Goal: Task Accomplishment & Management: Manage account settings

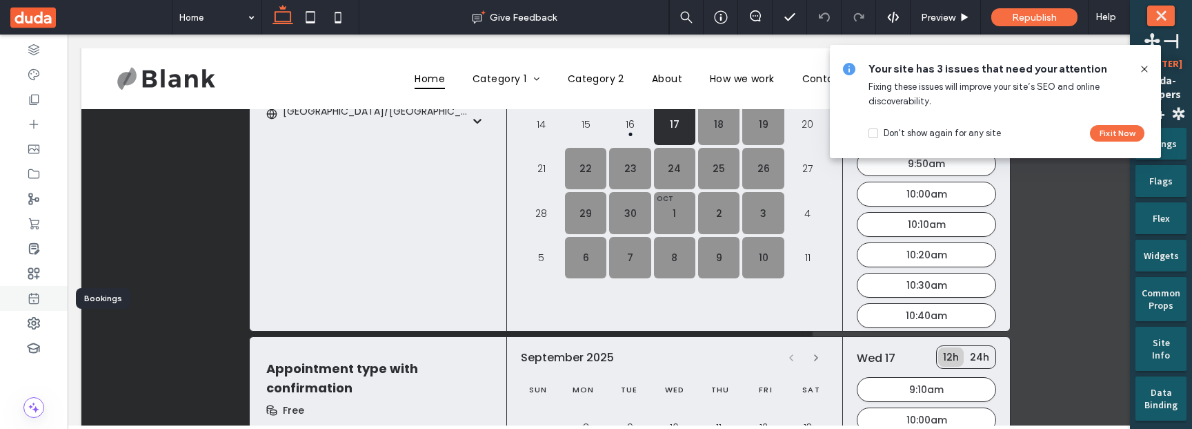
click at [43, 300] on div at bounding box center [34, 298] width 68 height 25
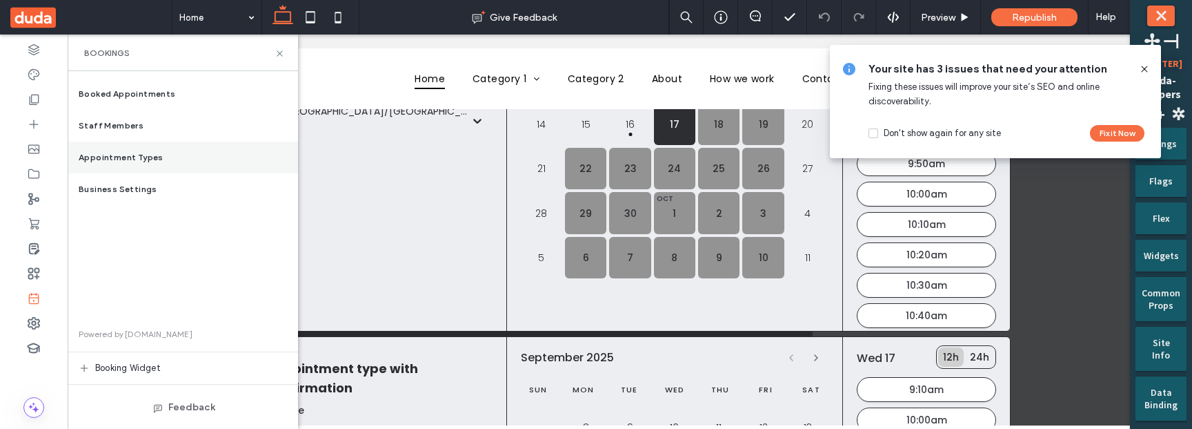
click at [145, 148] on div "Appointment Types" at bounding box center [183, 157] width 230 height 32
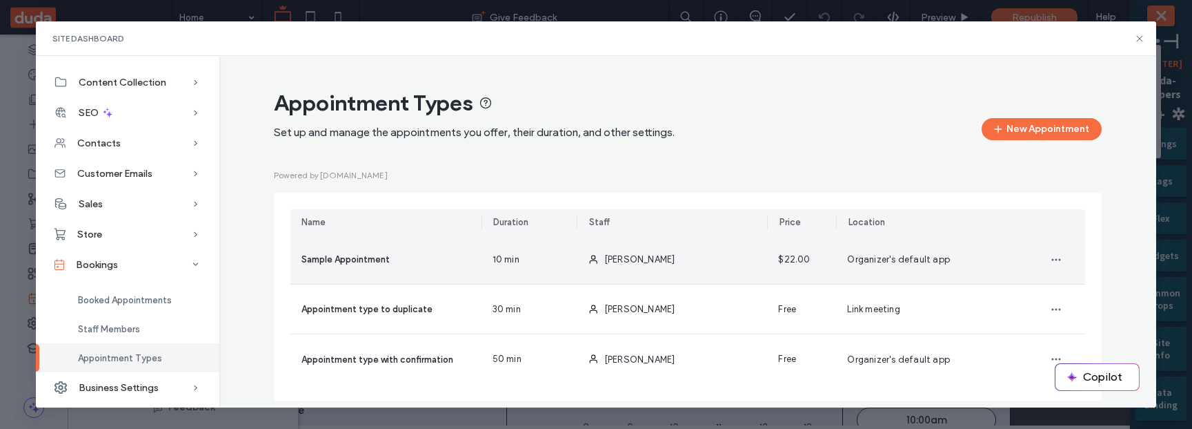
click at [500, 263] on span "10 min" at bounding box center [506, 260] width 27 height 14
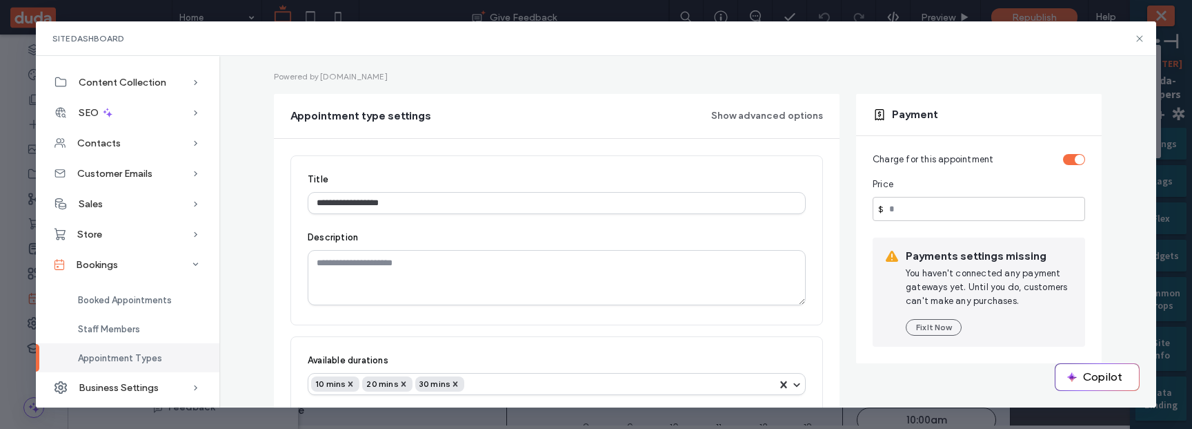
scroll to position [95, 0]
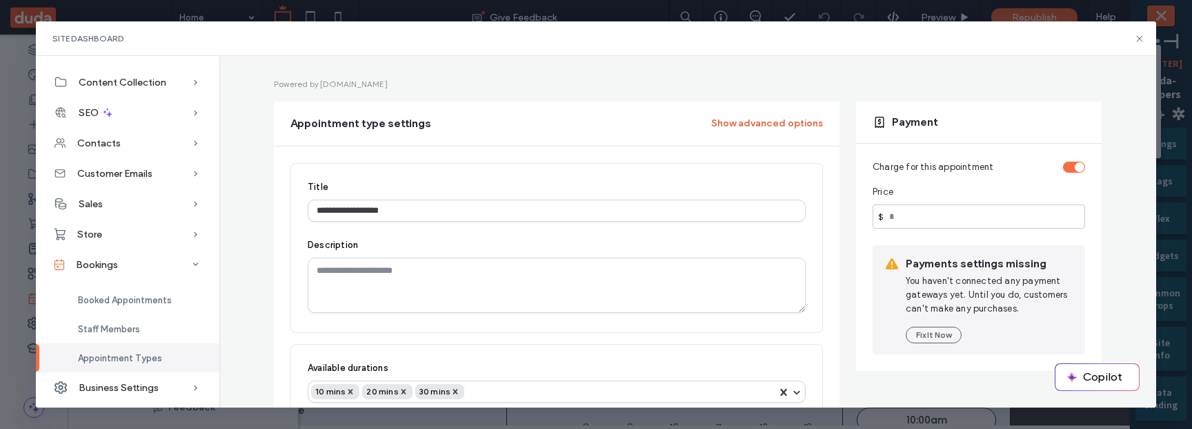
click at [749, 125] on button "Show advanced options" at bounding box center [767, 123] width 112 height 22
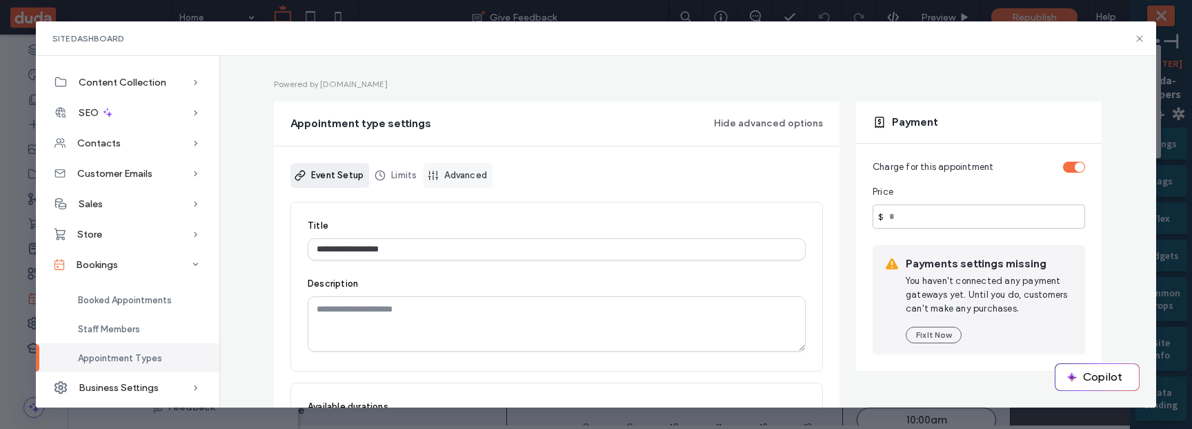
click at [471, 179] on link "Advanced" at bounding box center [458, 175] width 69 height 25
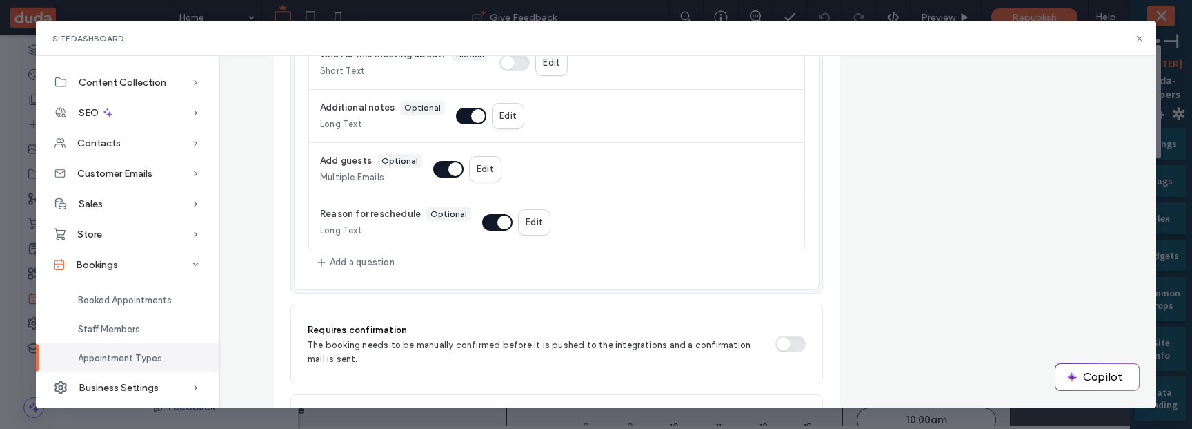
scroll to position [717, 0]
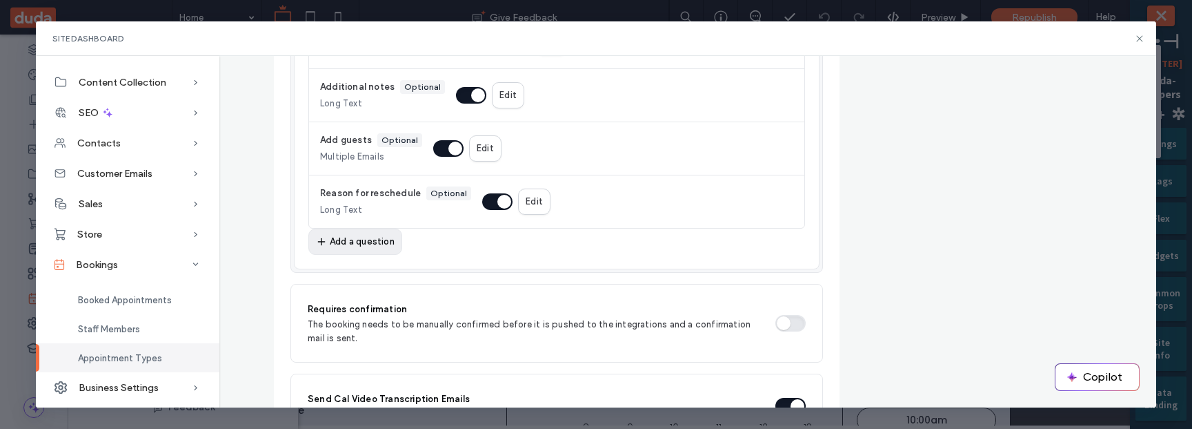
click at [366, 251] on button "Add a question" at bounding box center [355, 241] width 94 height 26
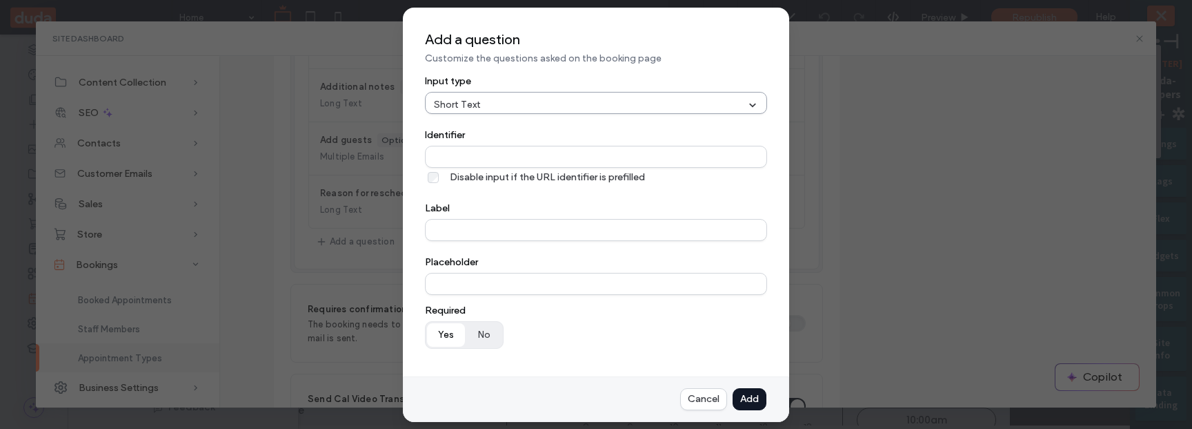
click at [580, 106] on div at bounding box center [532, 105] width 97 height 14
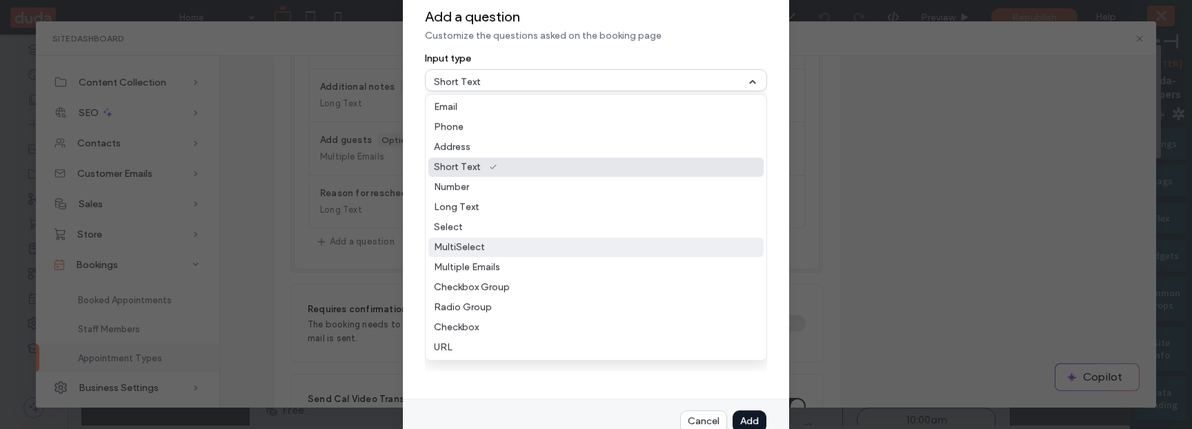
click at [541, 257] on div "MultiSelect" at bounding box center [596, 246] width 335 height 19
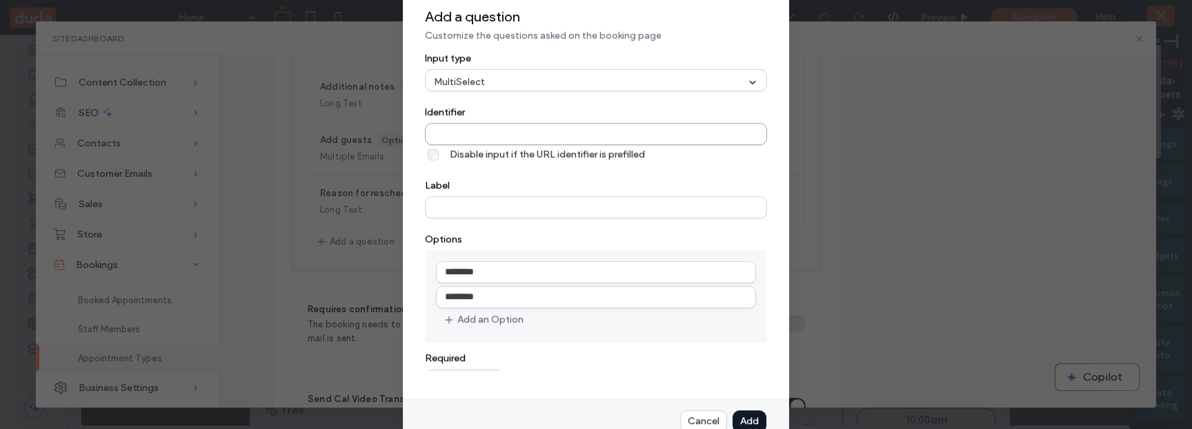
click at [518, 137] on input "Identifier" at bounding box center [596, 134] width 342 height 22
type input "**********"
click at [491, 212] on input "Label" at bounding box center [596, 207] width 342 height 22
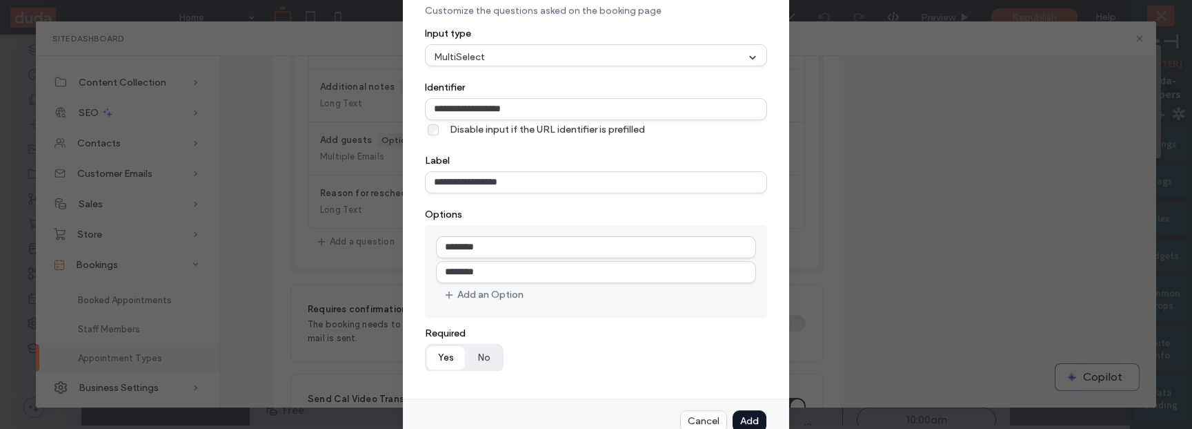
type input "**********"
click at [443, 360] on button "Yes" at bounding box center [446, 357] width 38 height 23
click at [0, 0] on div "Add" at bounding box center [0, 0] width 0 height 0
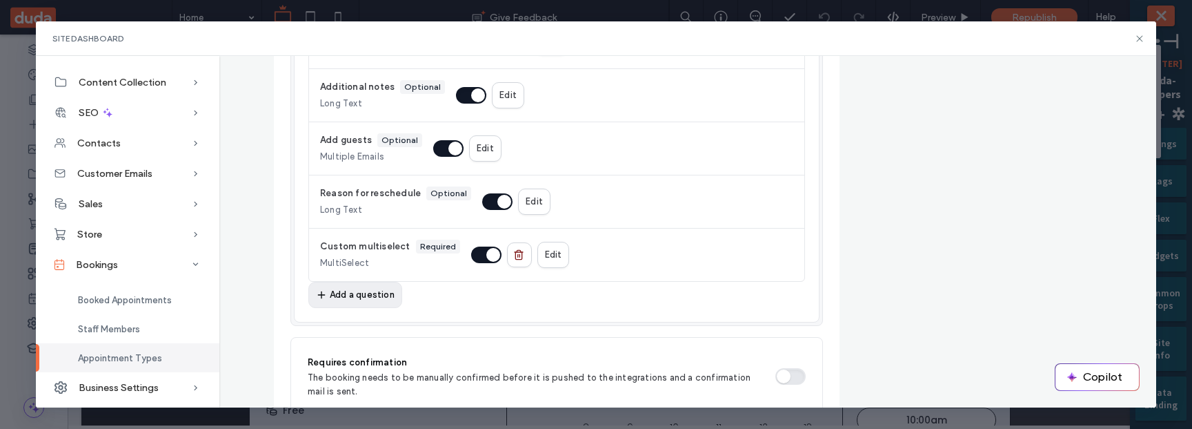
click at [0, 0] on div "Add a question" at bounding box center [0, 0] width 0 height 0
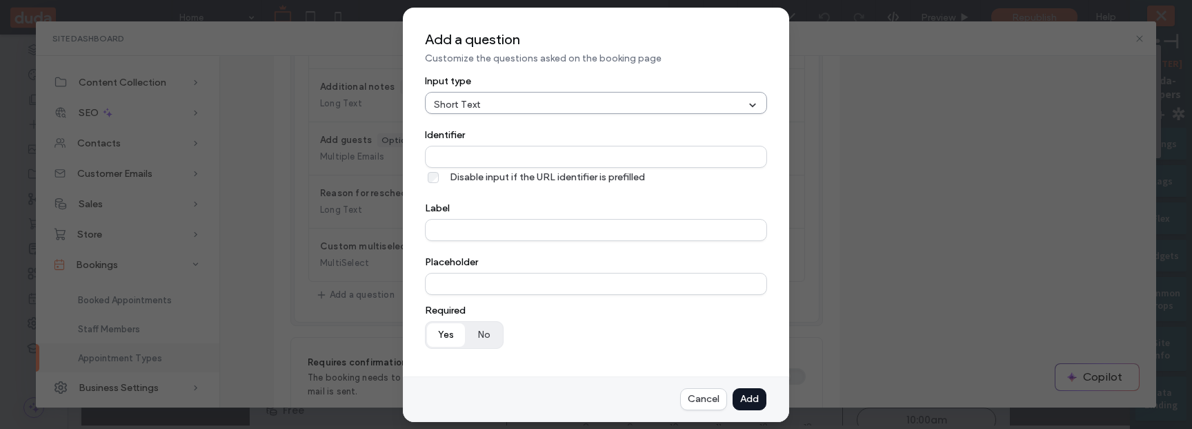
click at [530, 92] on div "Short Text" at bounding box center [596, 103] width 342 height 22
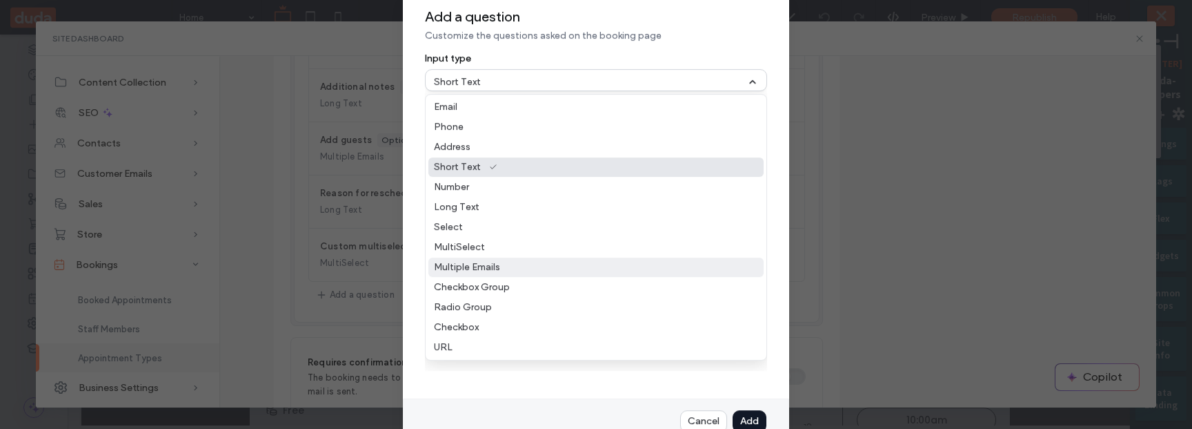
scroll to position [52, 0]
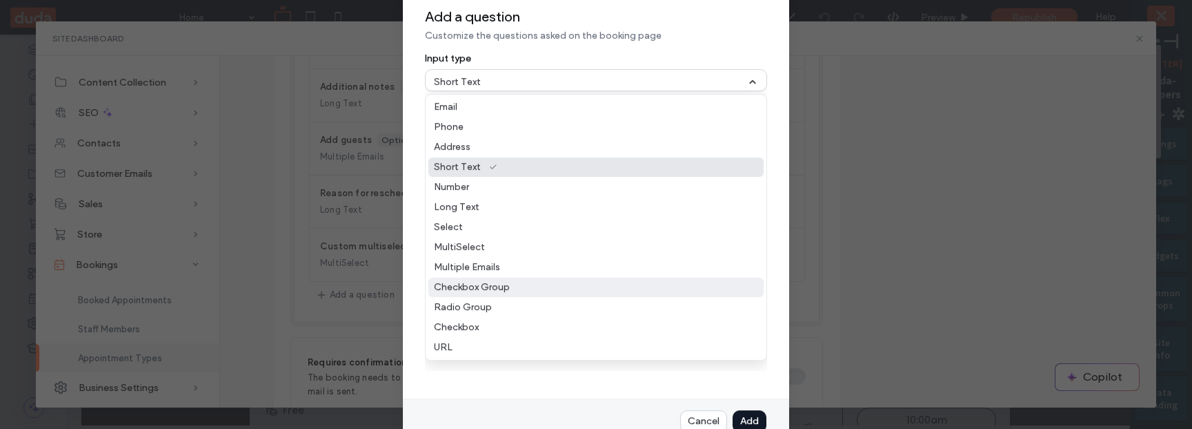
click at [502, 282] on span "Checkbox Group" at bounding box center [472, 287] width 76 height 11
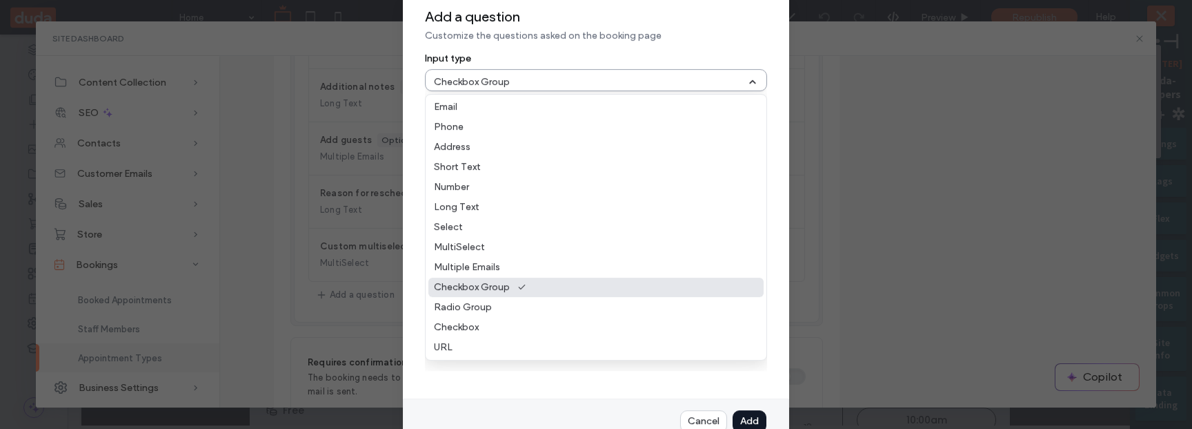
click at [609, 88] on div at bounding box center [561, 82] width 97 height 14
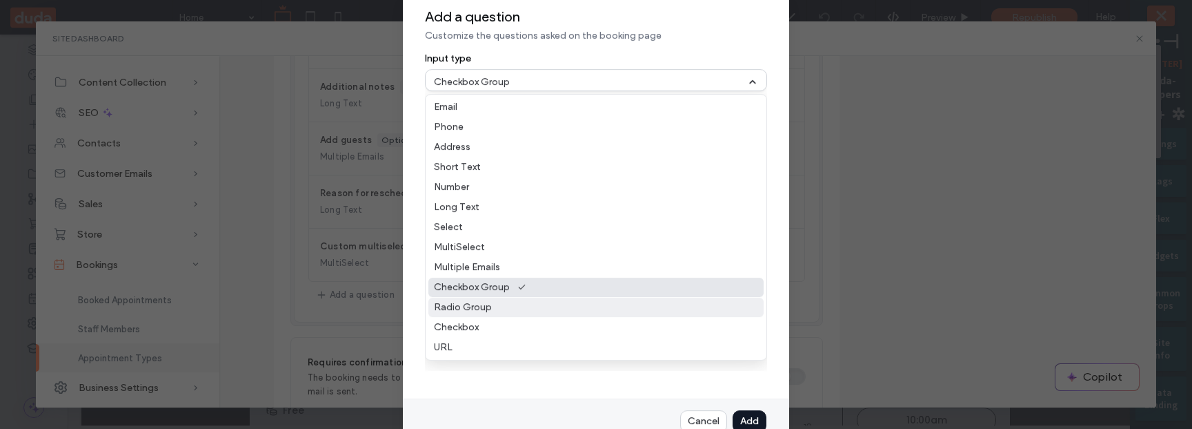
click at [531, 297] on div "Radio Group" at bounding box center [596, 306] width 335 height 19
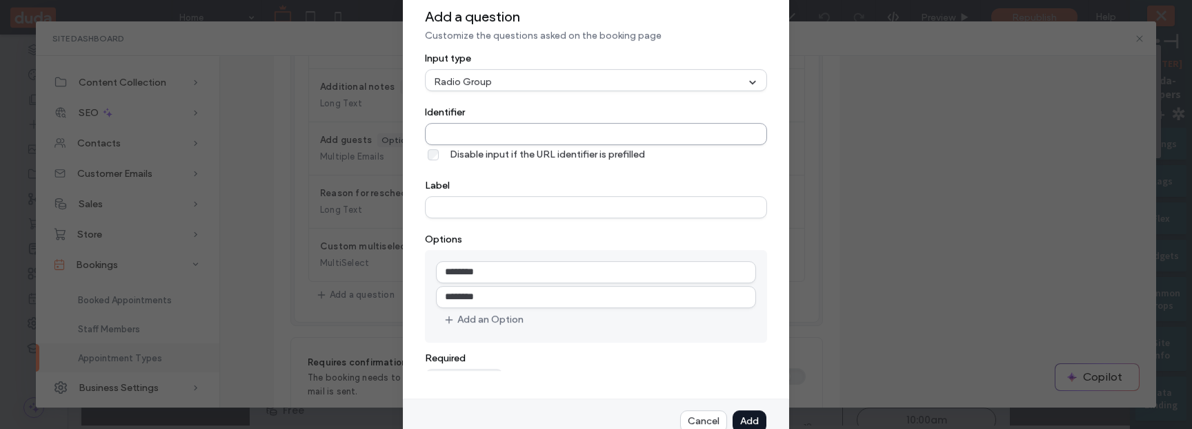
click at [502, 132] on input "Identifier" at bounding box center [596, 134] width 342 height 22
type input "**********"
click at [533, 77] on div at bounding box center [543, 82] width 97 height 14
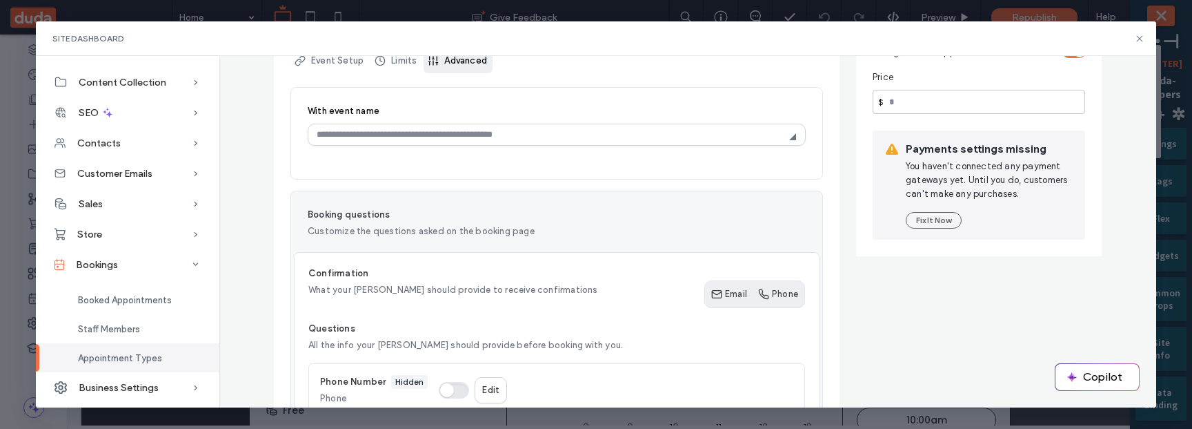
scroll to position [34, 0]
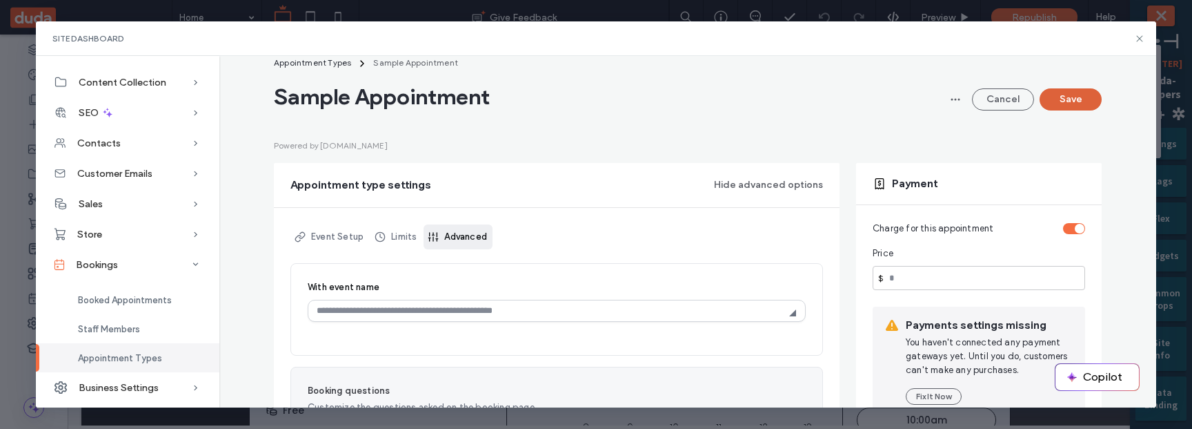
click at [1054, 101] on button "Save" at bounding box center [1071, 99] width 62 height 22
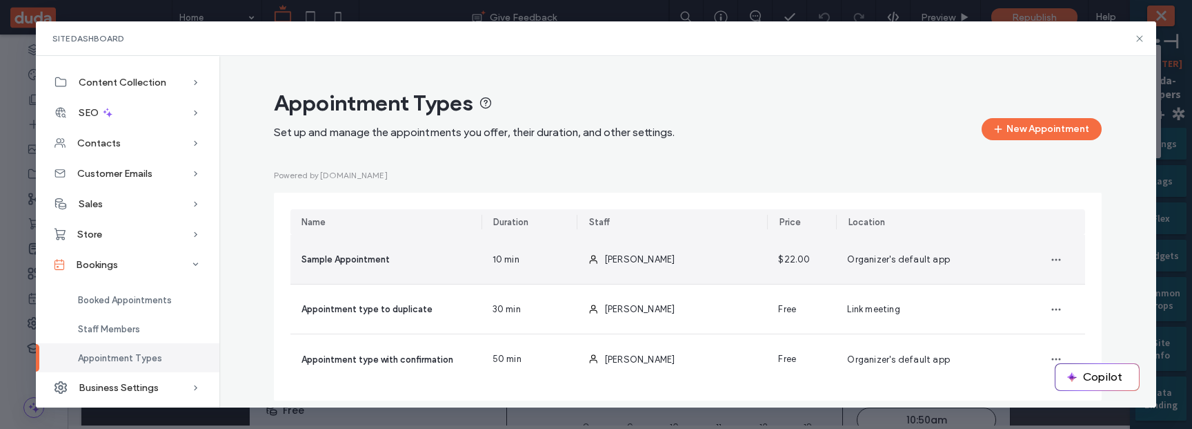
click at [464, 249] on div "Sample Appointment" at bounding box center [386, 259] width 191 height 49
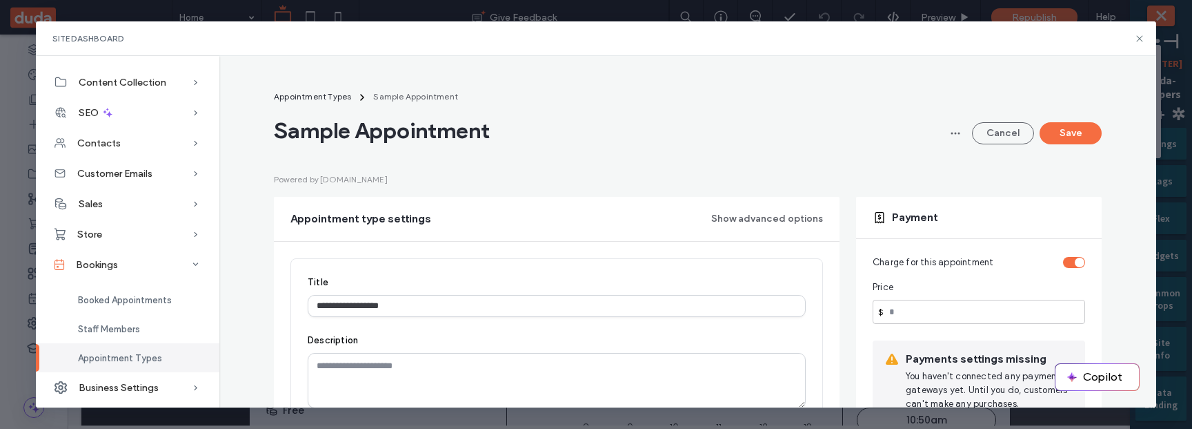
click at [1075, 264] on div "toggle" at bounding box center [1080, 262] width 10 height 10
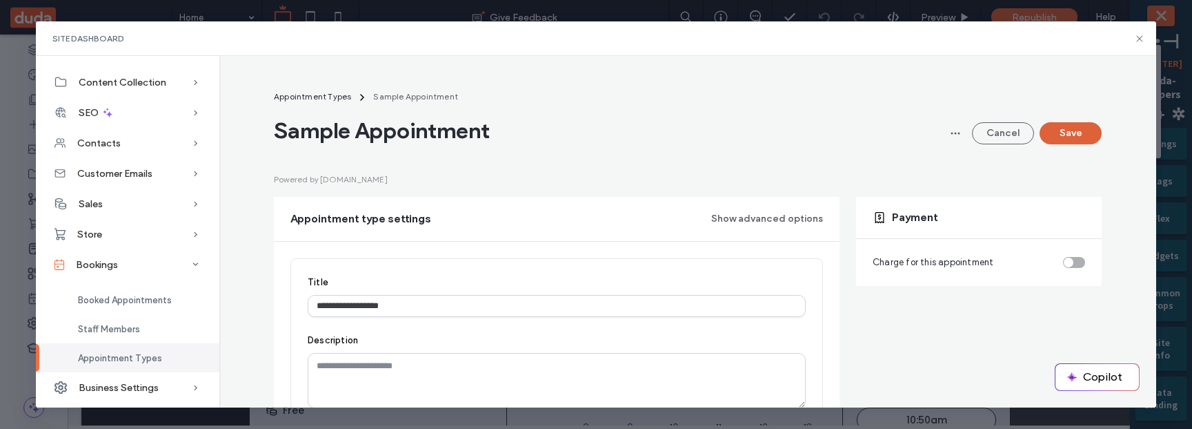
click at [1063, 137] on button "Save" at bounding box center [1071, 133] width 62 height 22
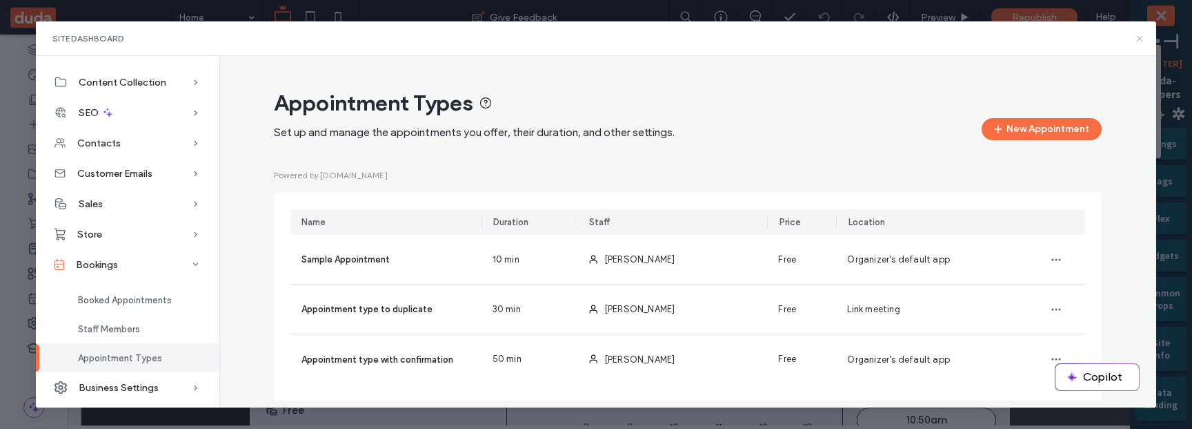
click at [1142, 35] on icon at bounding box center [1139, 38] width 11 height 11
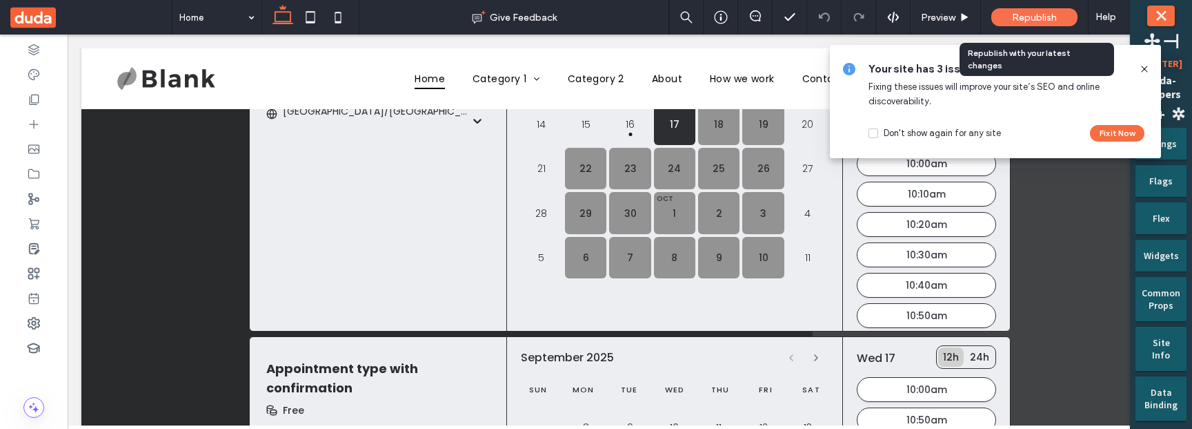
click at [1045, 19] on span "Republish" at bounding box center [1034, 18] width 45 height 12
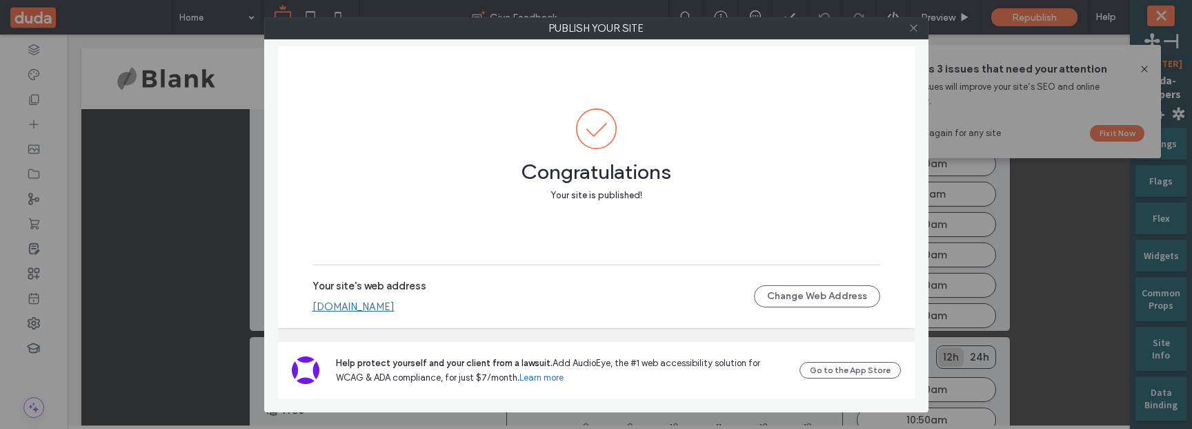
click at [910, 23] on icon at bounding box center [914, 28] width 10 height 10
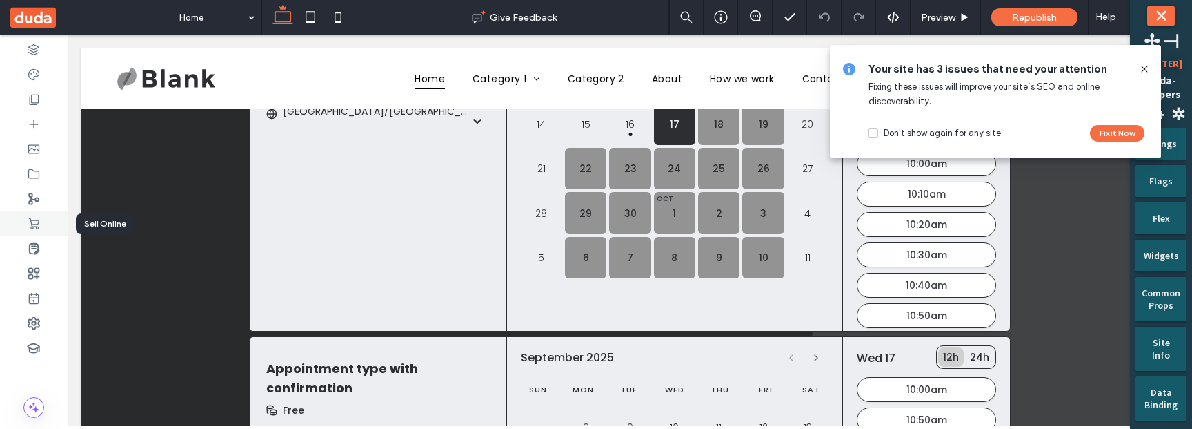
click at [39, 225] on icon at bounding box center [34, 224] width 14 height 14
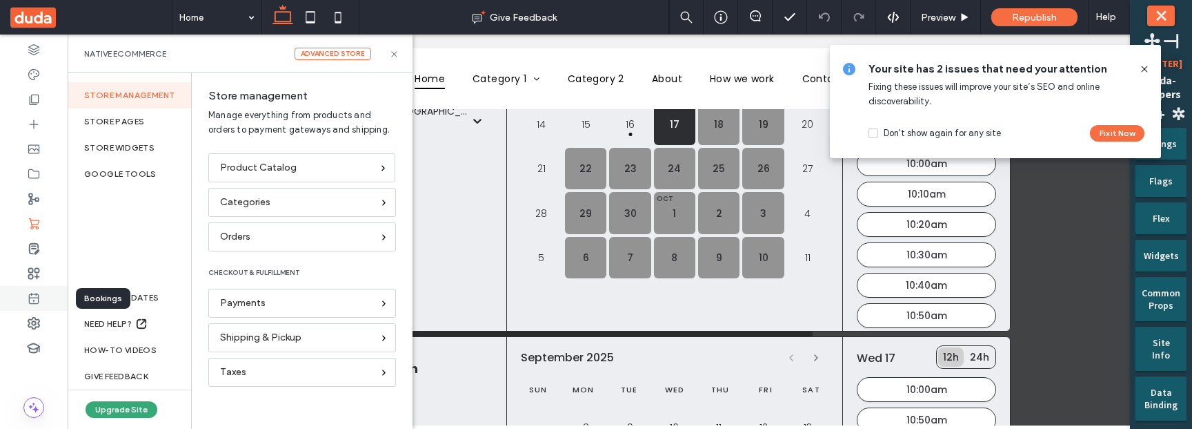
click at [34, 293] on icon at bounding box center [34, 298] width 14 height 14
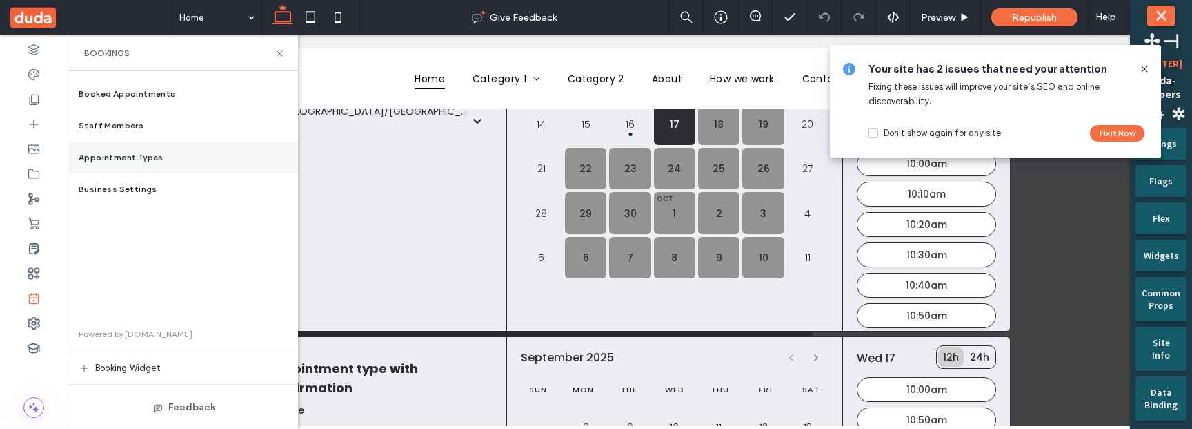
click at [133, 150] on div "Appointment Types" at bounding box center [183, 157] width 230 height 32
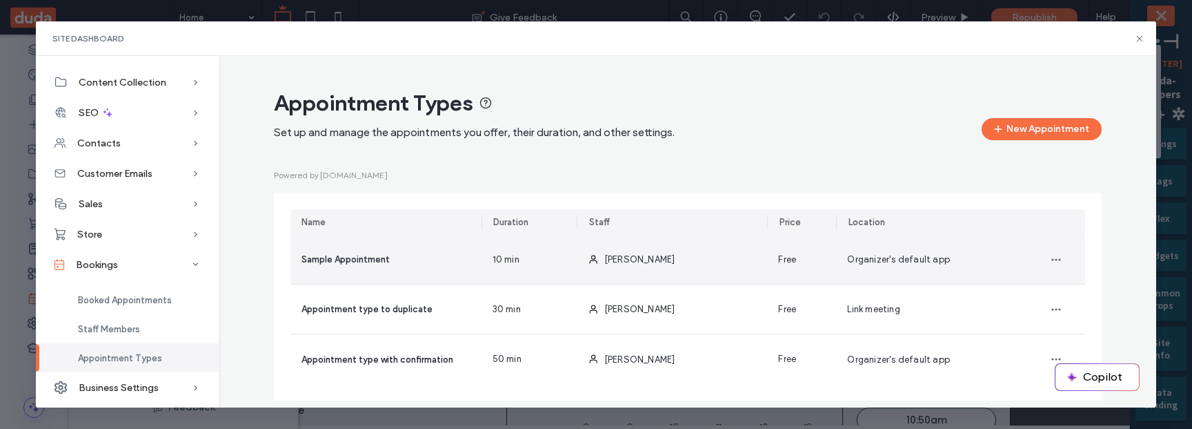
click at [471, 259] on div "Sample Appointment" at bounding box center [386, 259] width 191 height 49
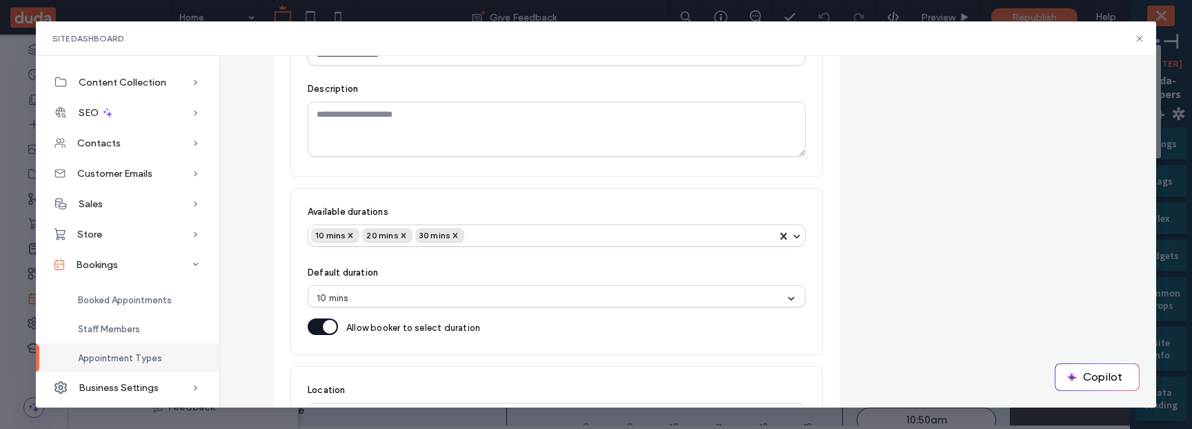
scroll to position [41, 0]
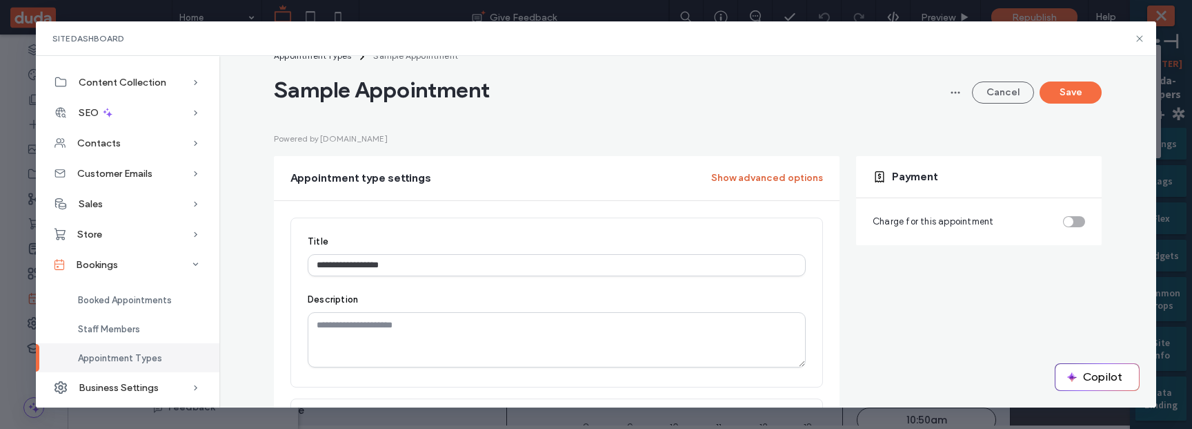
click at [788, 173] on button "Show advanced options" at bounding box center [767, 178] width 112 height 22
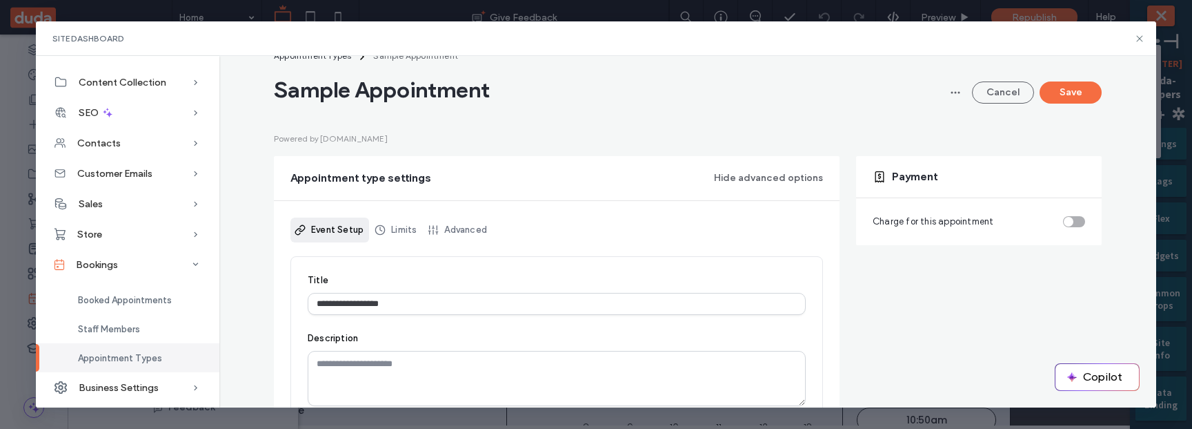
click at [1069, 218] on div "toggle" at bounding box center [1074, 221] width 22 height 11
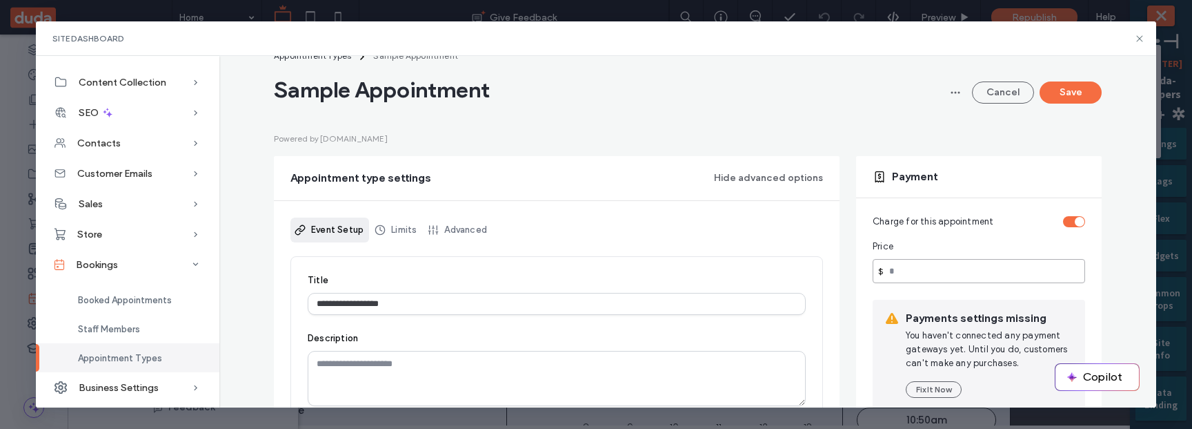
click at [920, 267] on input "number" at bounding box center [979, 271] width 213 height 24
type input "***"
click at [1063, 100] on button "Save" at bounding box center [1071, 92] width 62 height 22
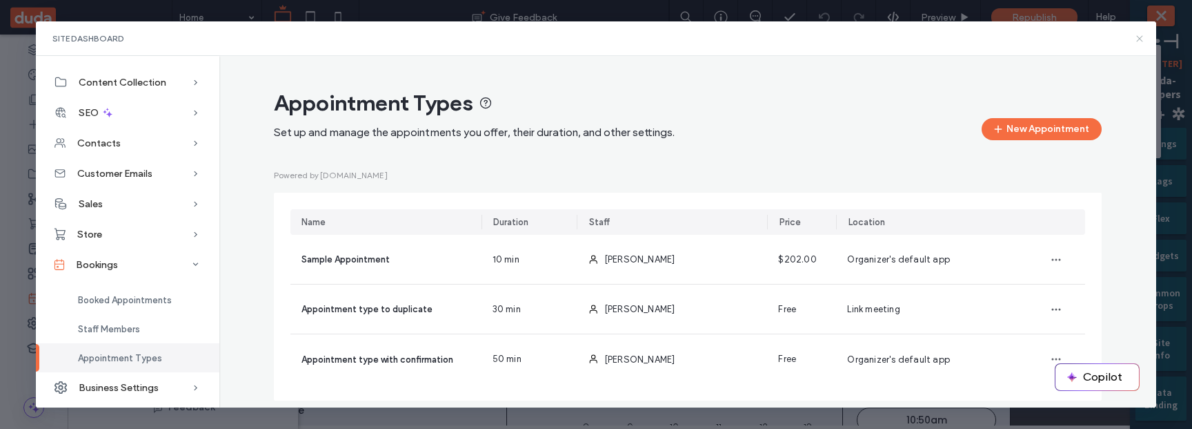
click at [1142, 38] on icon at bounding box center [1139, 38] width 11 height 11
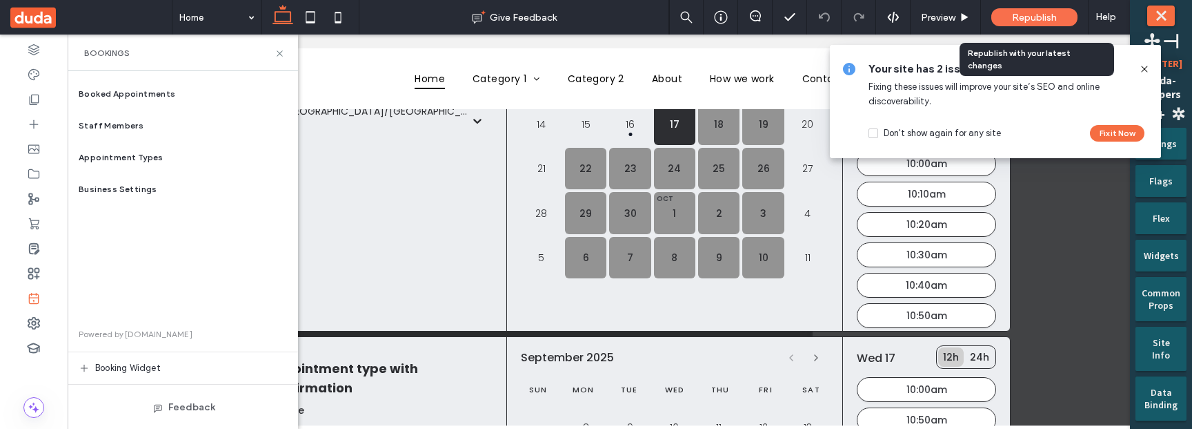
click at [1030, 18] on span "Republish" at bounding box center [1034, 18] width 45 height 12
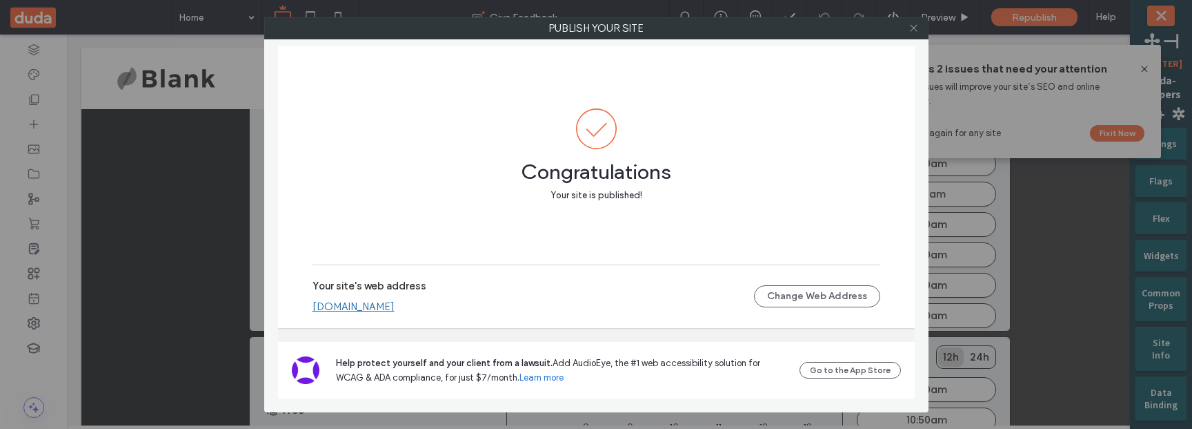
click at [912, 28] on icon at bounding box center [914, 28] width 10 height 10
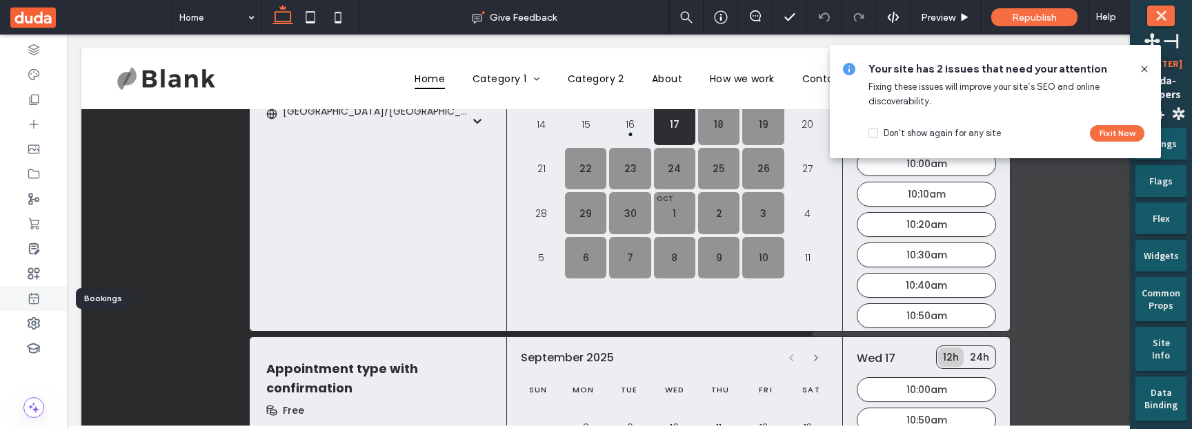
click at [35, 299] on icon at bounding box center [34, 298] width 14 height 14
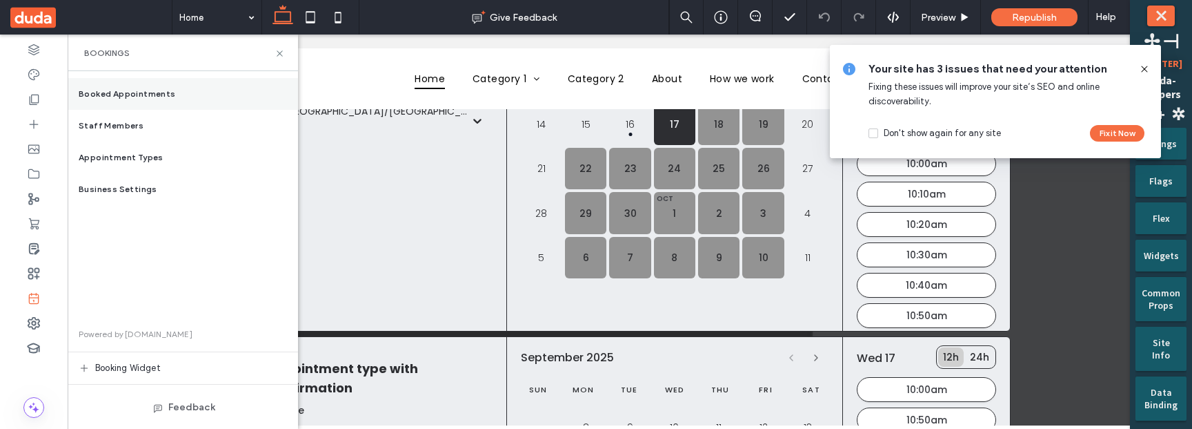
click at [182, 92] on div "Booked Appointments" at bounding box center [183, 94] width 230 height 32
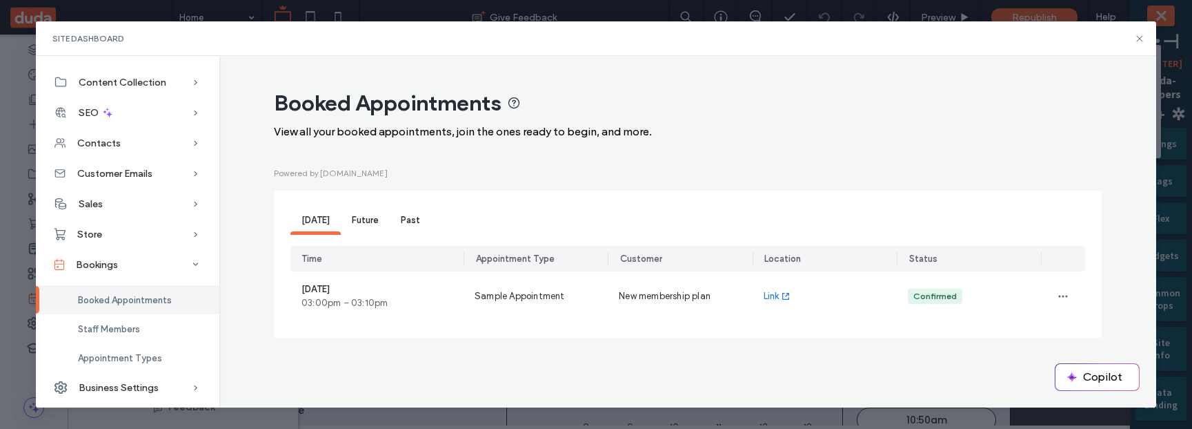
click at [375, 221] on span "Future" at bounding box center [365, 220] width 27 height 10
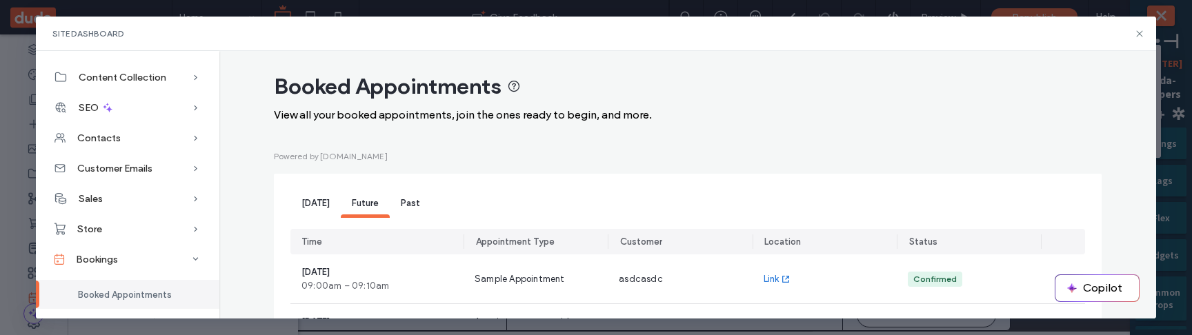
scroll to position [11, 0]
click at [318, 206] on span "[DATE]" at bounding box center [316, 204] width 28 height 10
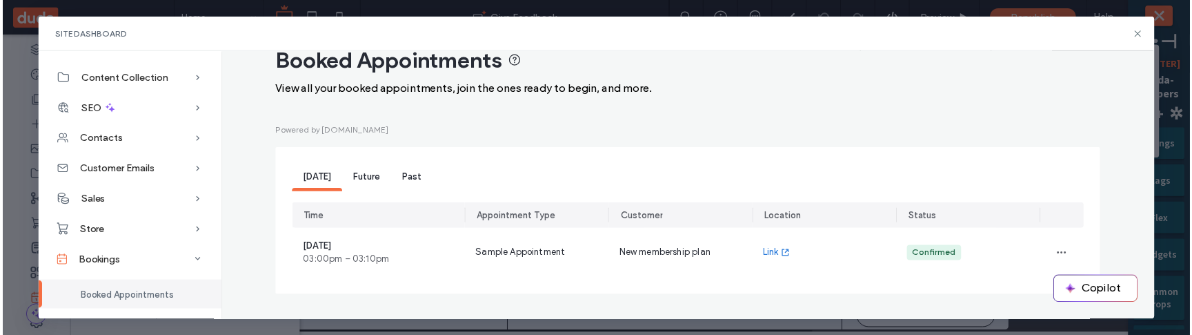
scroll to position [39, 0]
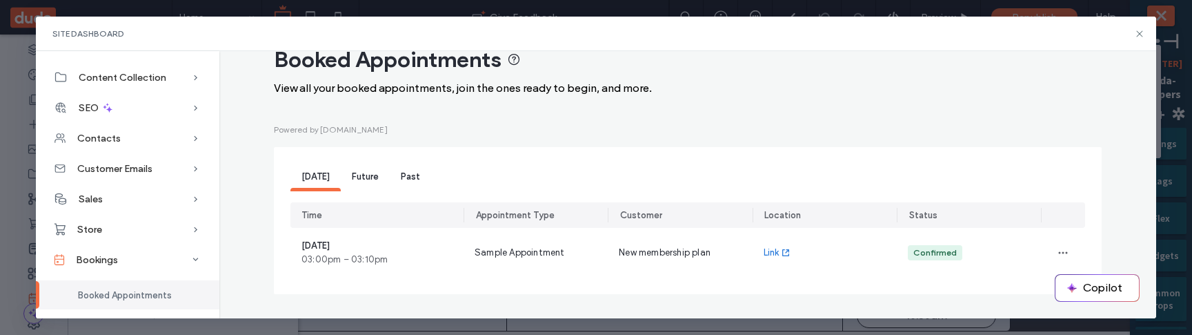
click at [362, 172] on span "Future" at bounding box center [365, 176] width 27 height 10
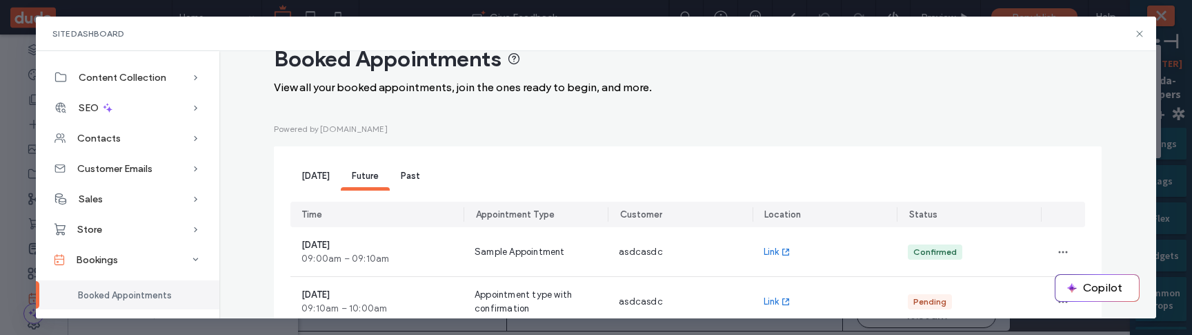
click at [321, 176] on span "[DATE]" at bounding box center [316, 175] width 28 height 10
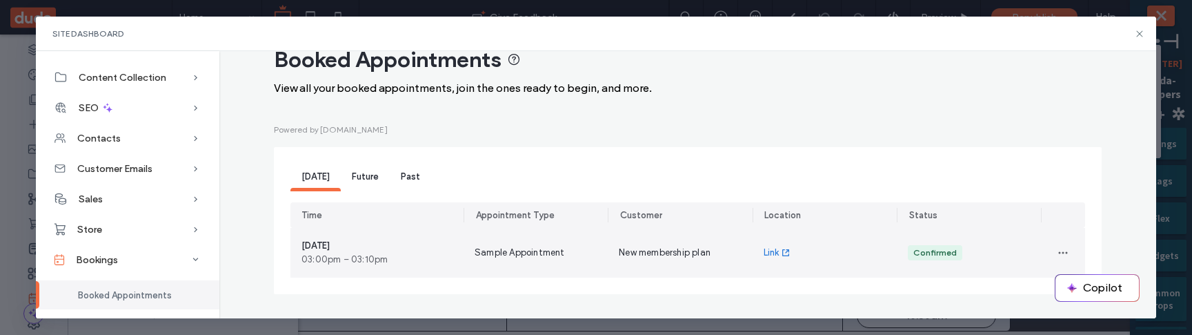
click at [337, 255] on span "03:00pm – 03:10pm" at bounding box center [345, 260] width 86 height 14
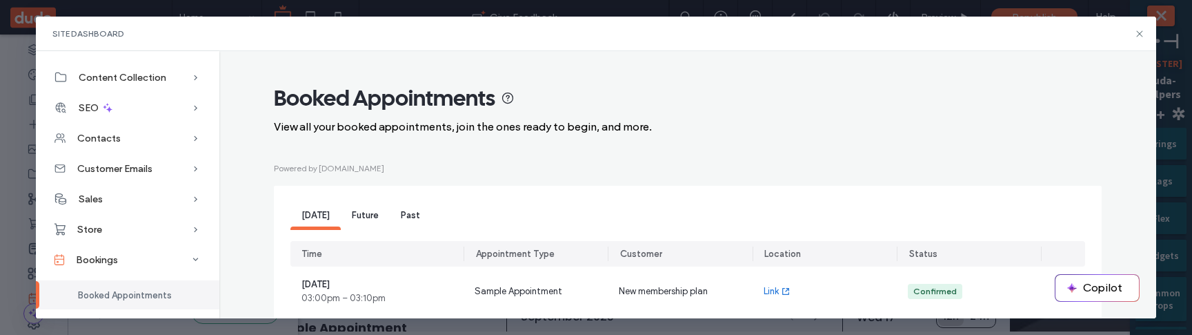
click at [352, 217] on span "Future" at bounding box center [365, 215] width 27 height 10
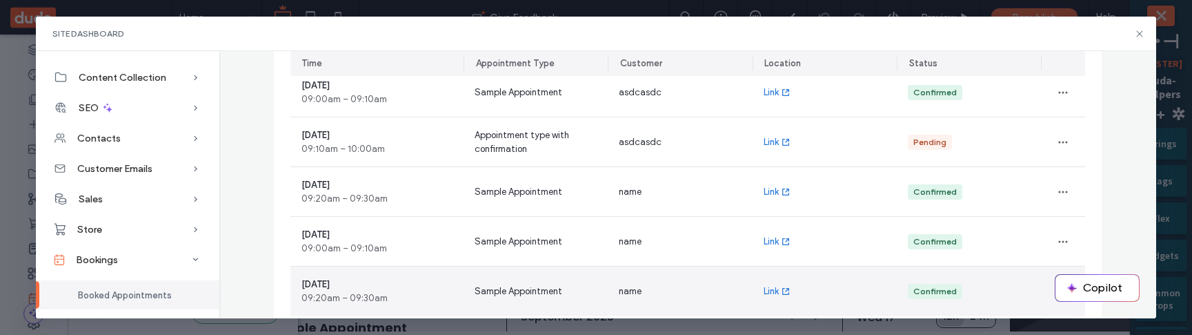
scroll to position [239, 0]
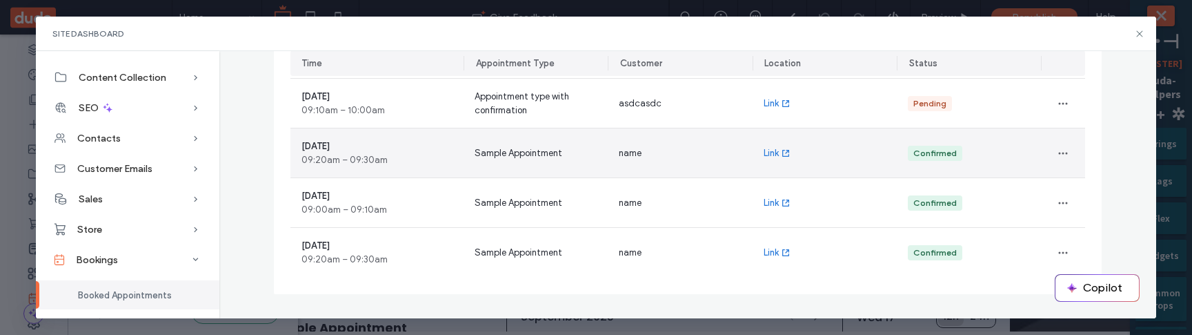
click at [544, 169] on div "Sample Appointment" at bounding box center [536, 152] width 144 height 49
